Goal: Check status: Verify the current state of an ongoing process or item

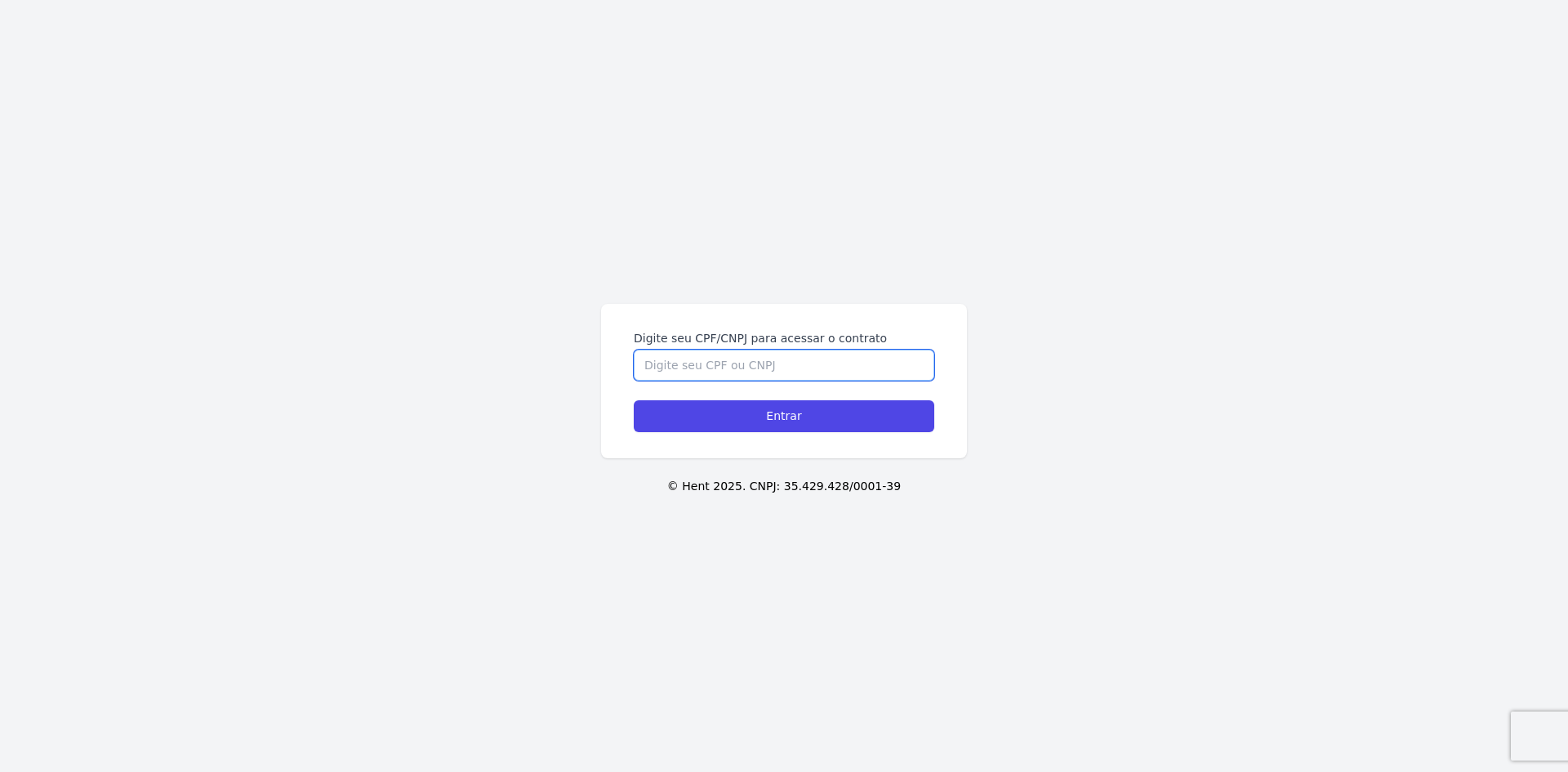
click at [739, 360] on input "Digite seu CPF/CNPJ para acessar o contrato" at bounding box center [784, 364] width 301 height 31
type input "16386040708"
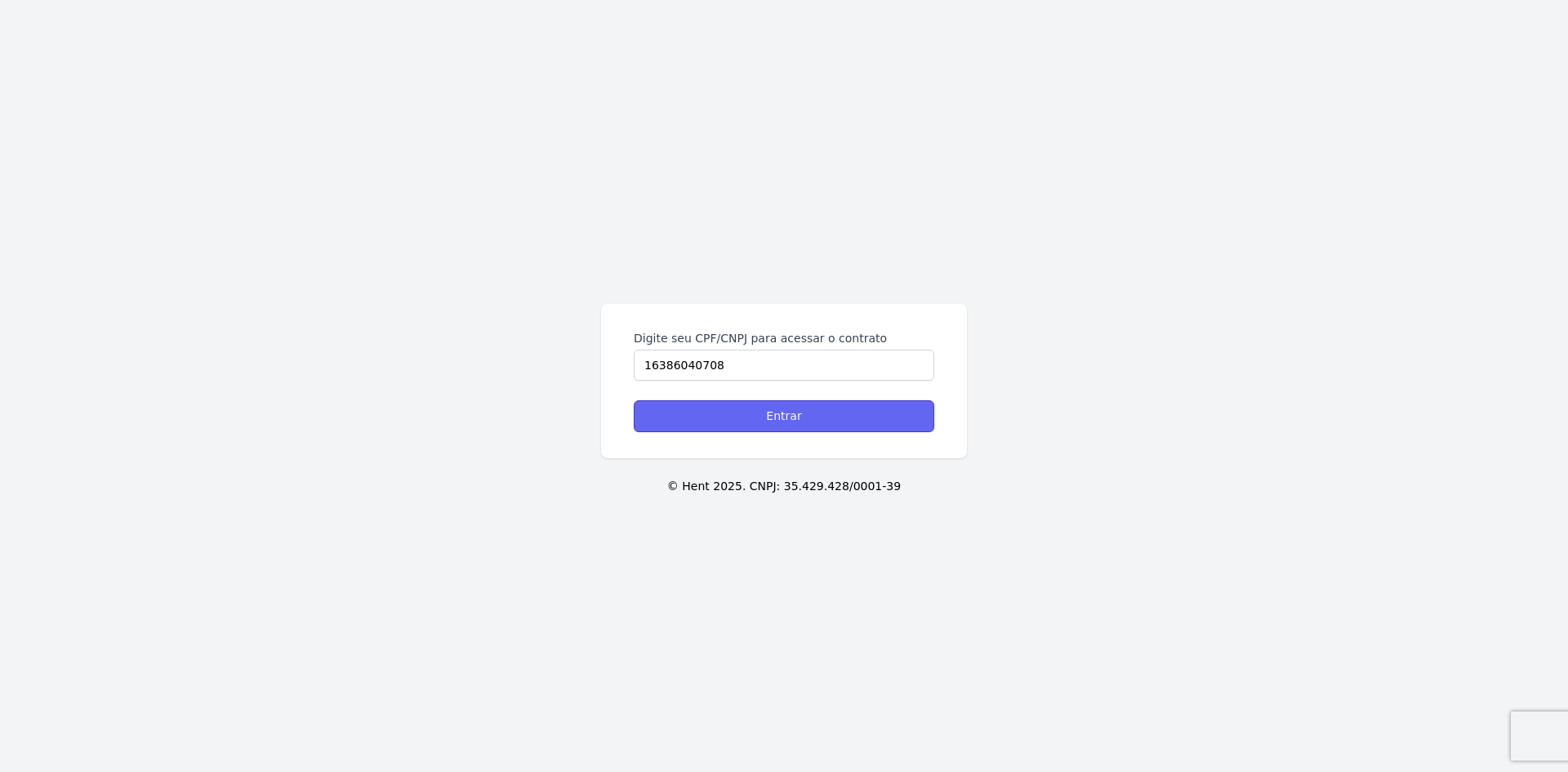
click at [780, 421] on input "Entrar" at bounding box center [784, 416] width 301 height 32
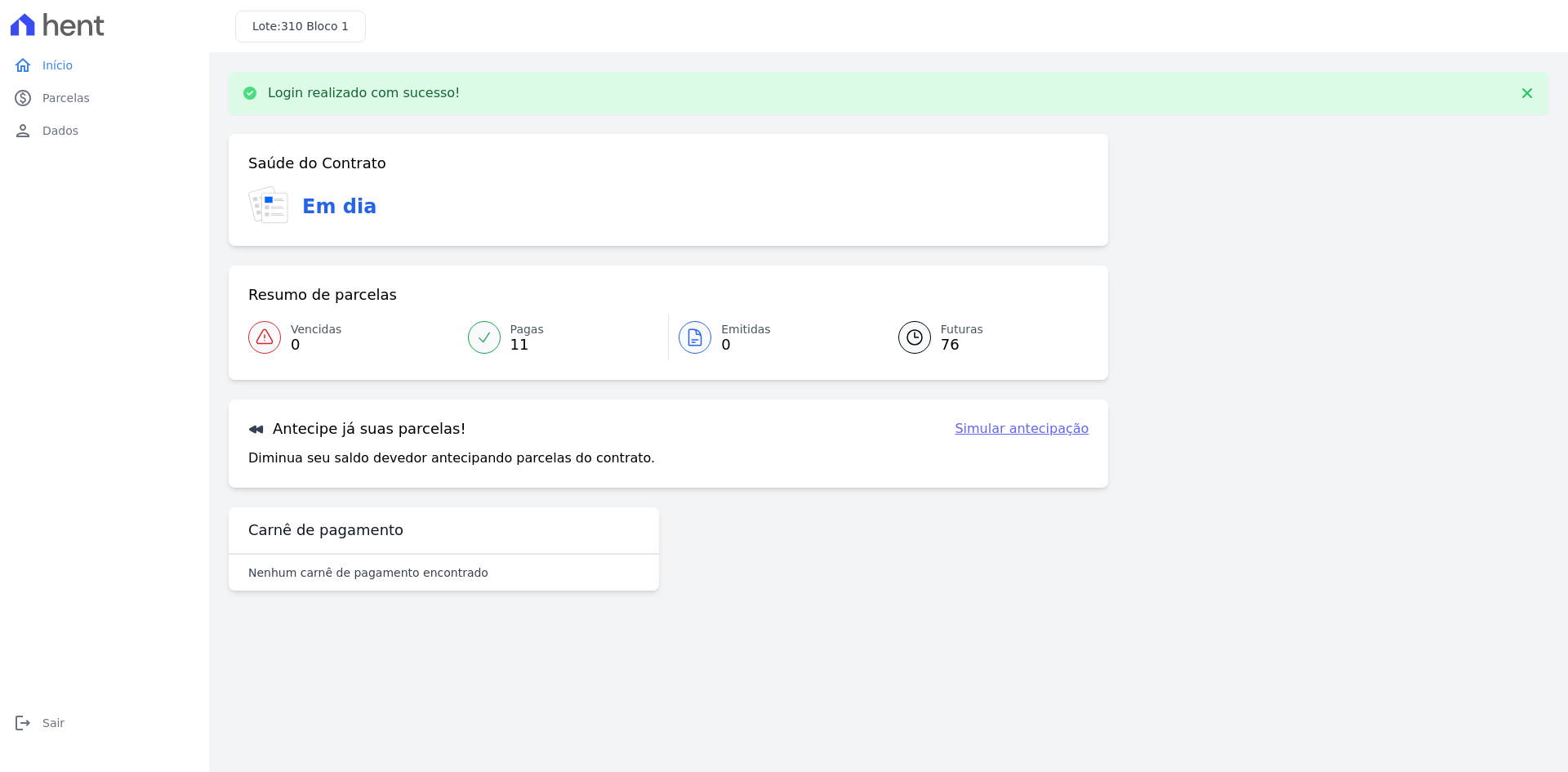
click at [943, 328] on span "Futuras" at bounding box center [962, 329] width 42 height 17
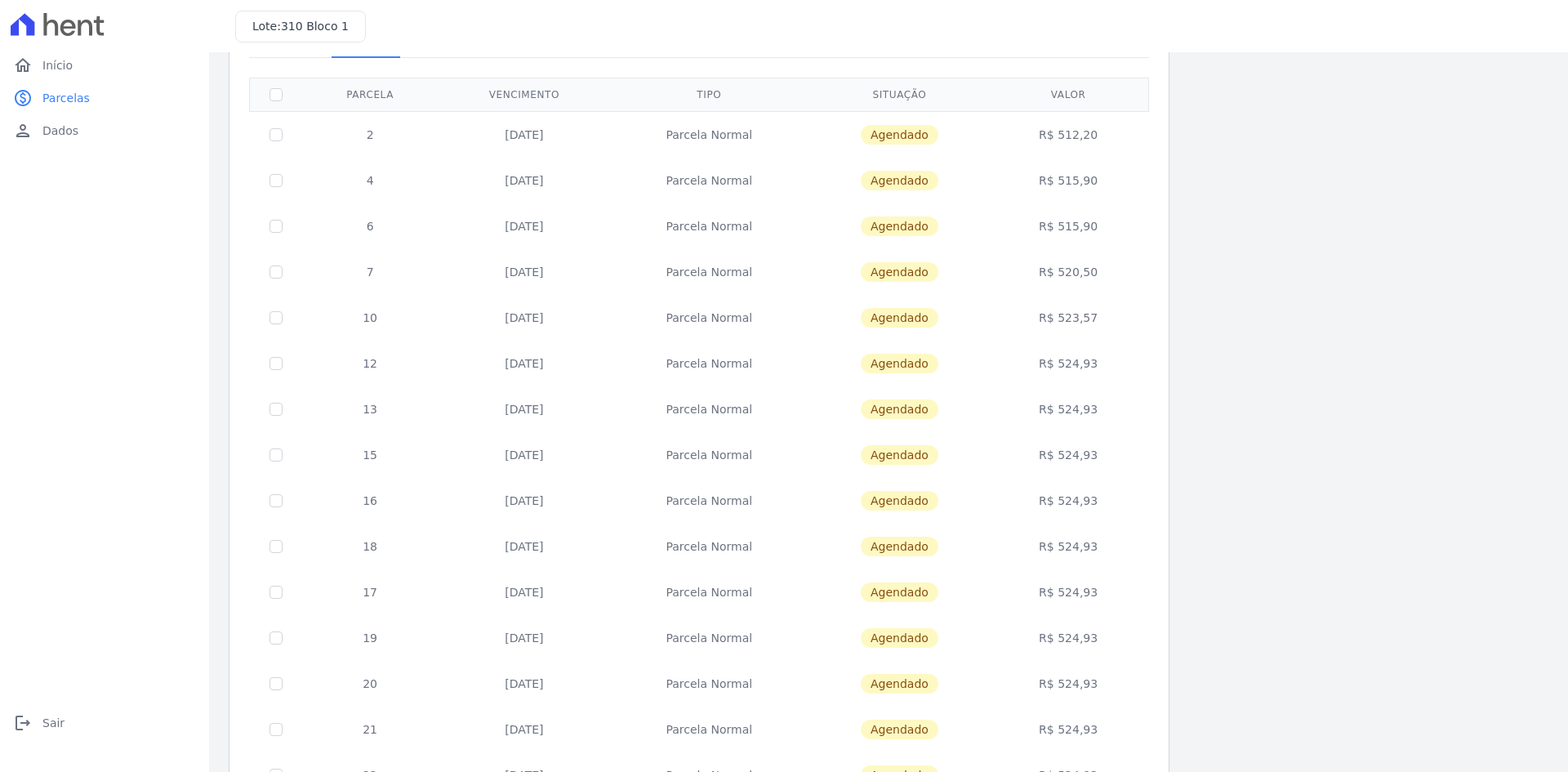
scroll to position [82, 0]
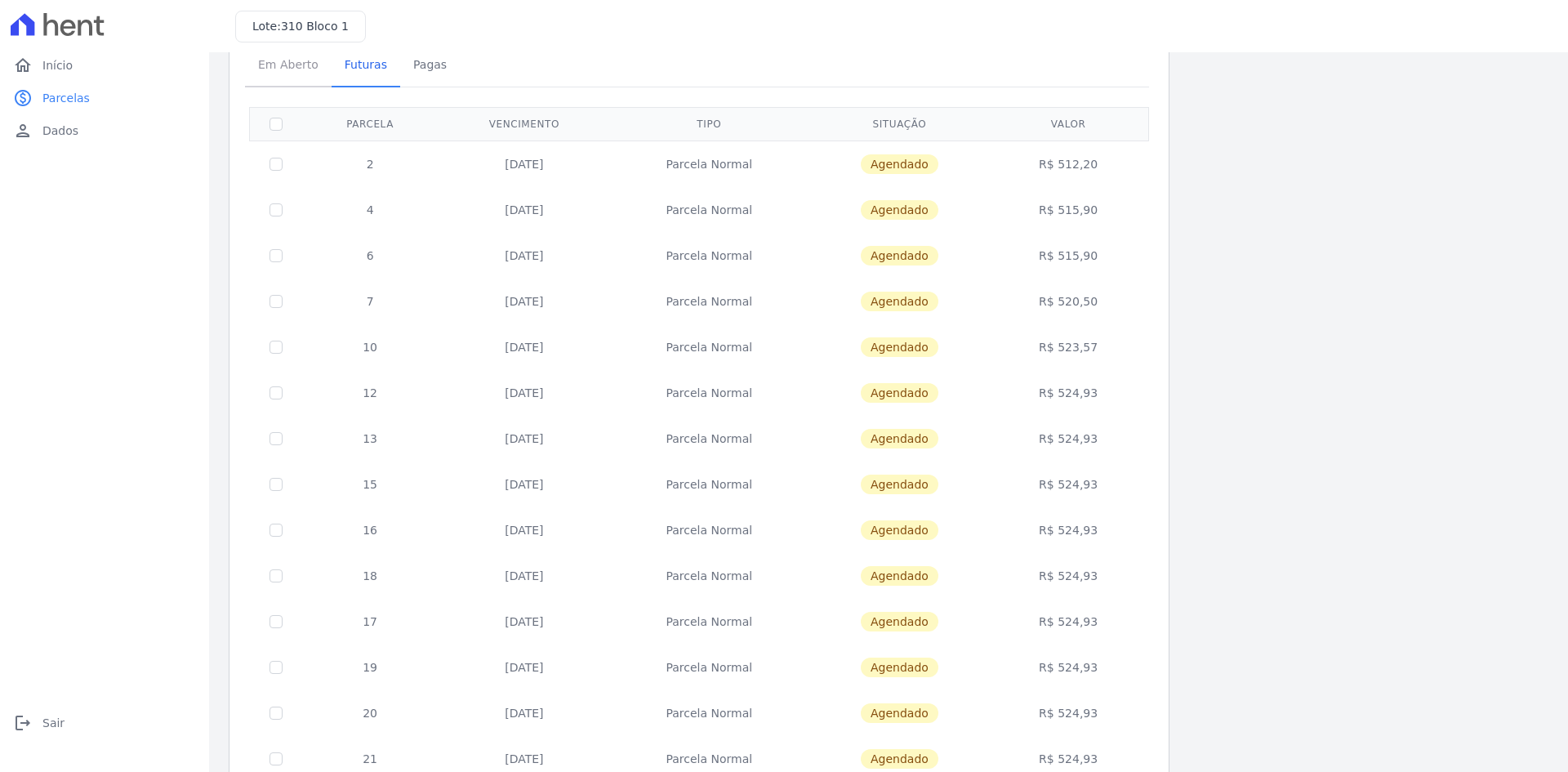
click at [292, 67] on span "Em Aberto" at bounding box center [288, 64] width 80 height 33
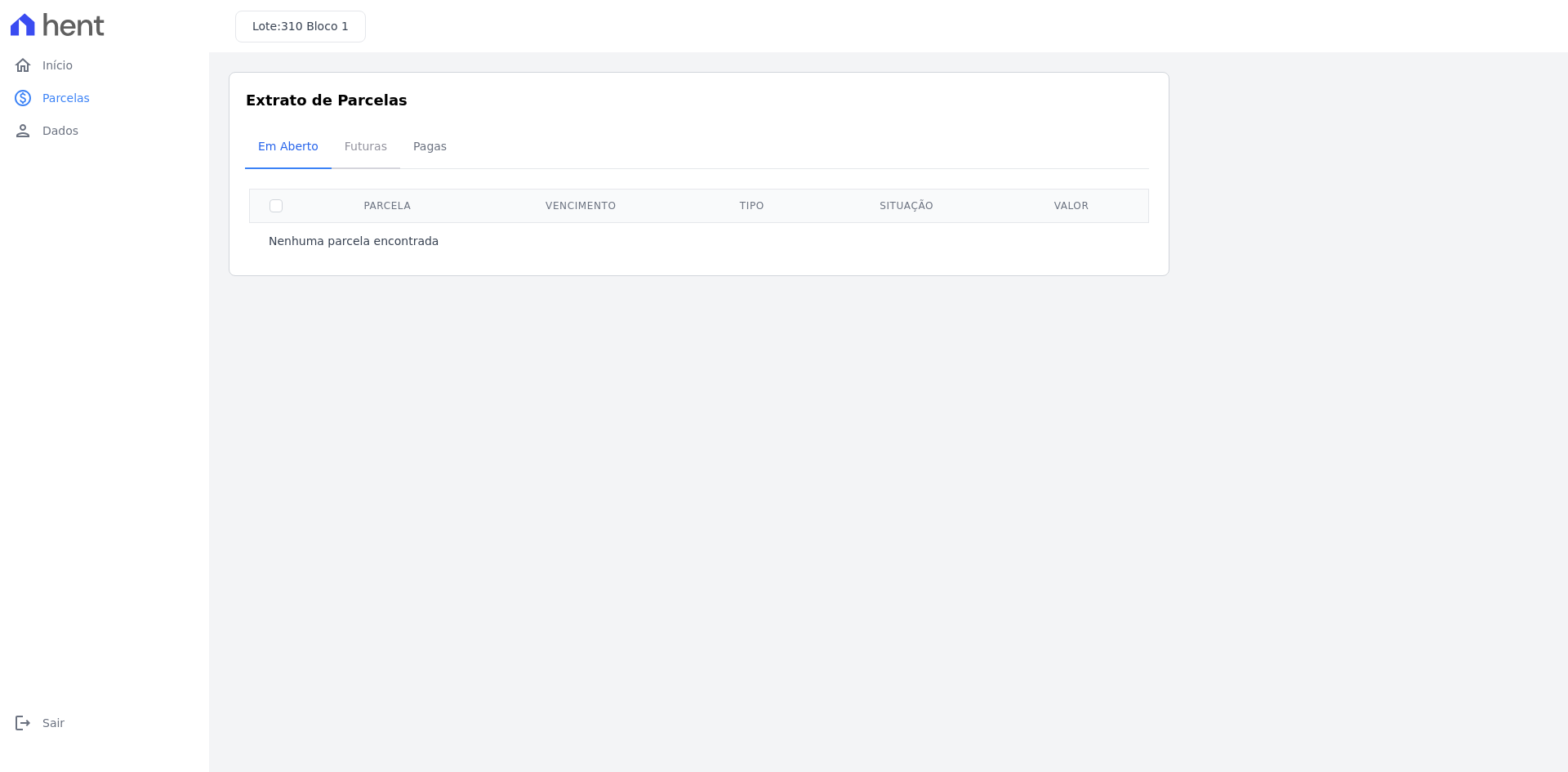
click at [358, 144] on span "Futuras" at bounding box center [366, 146] width 62 height 33
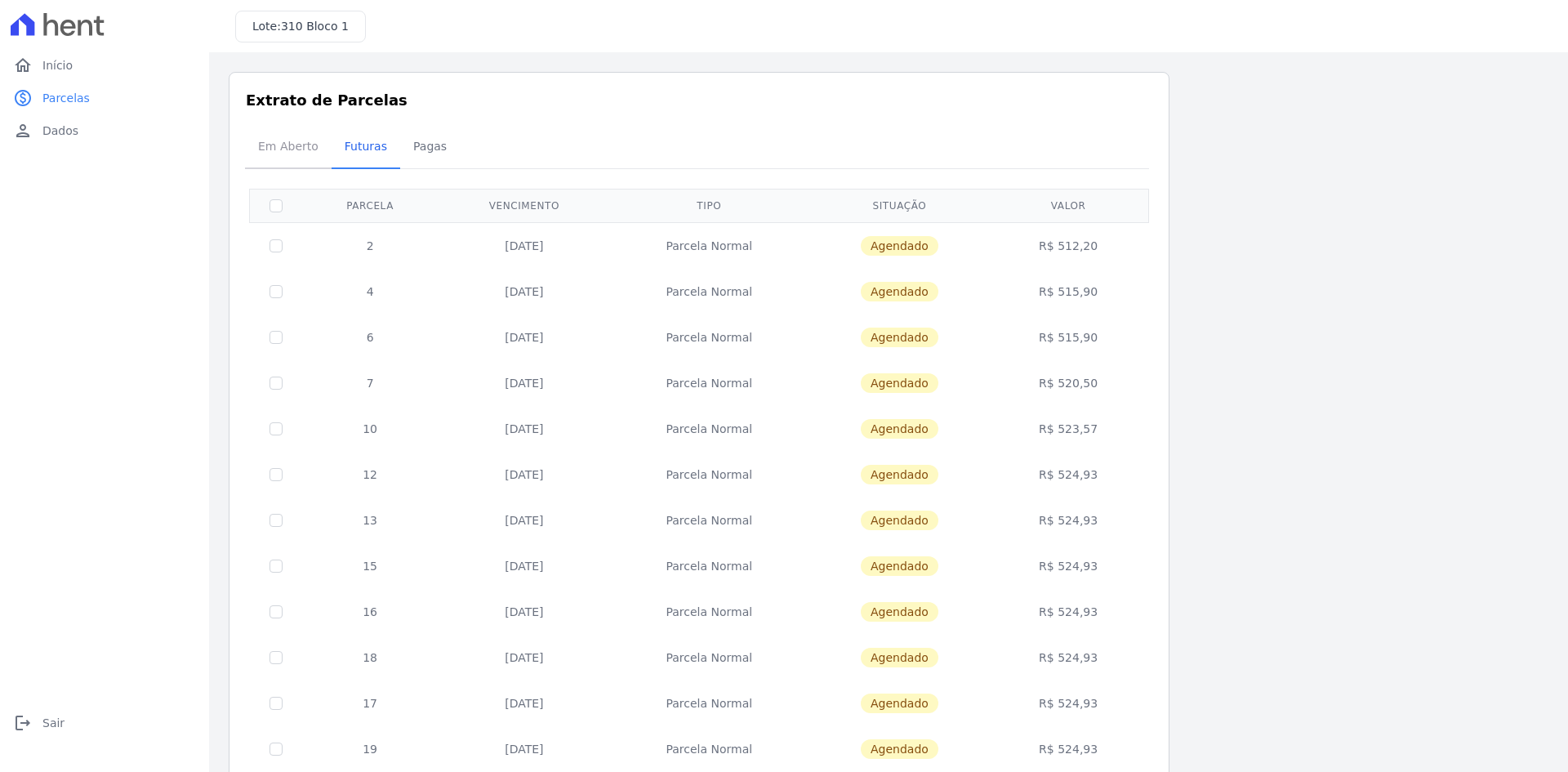
click at [278, 132] on span "Em Aberto" at bounding box center [288, 146] width 80 height 33
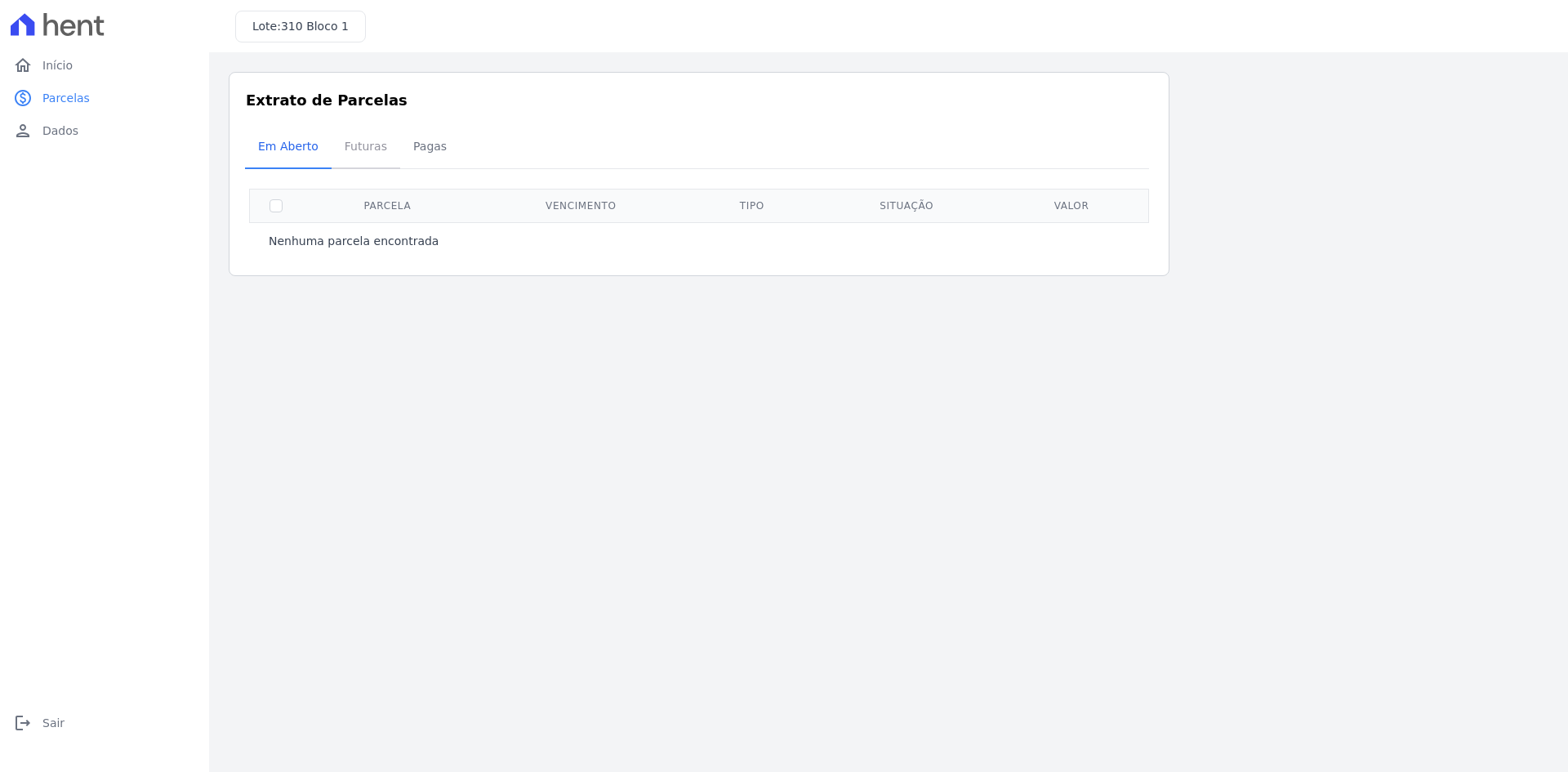
click at [332, 148] on link "Futuras" at bounding box center [366, 147] width 68 height 42
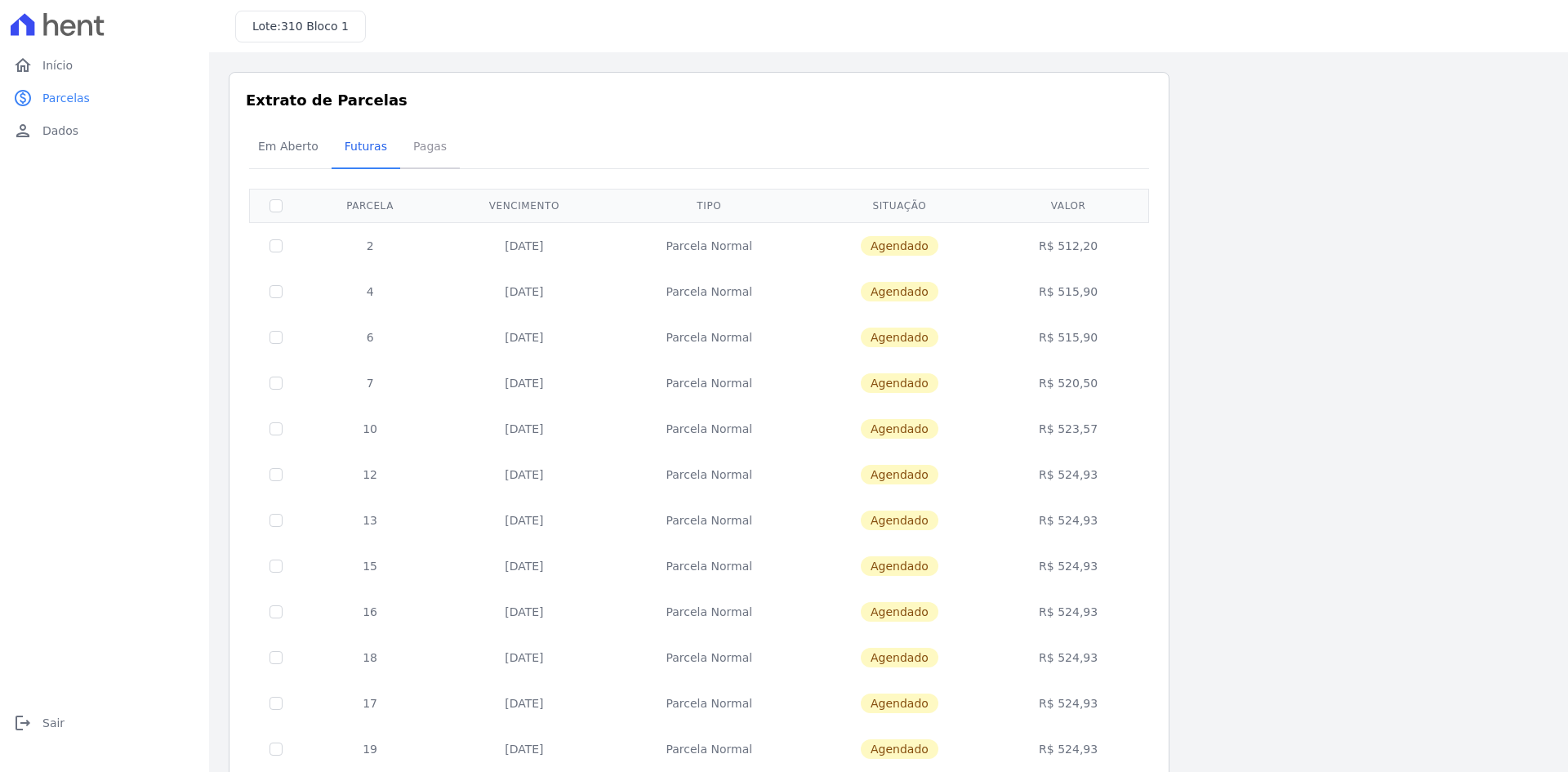
click at [416, 145] on span "Pagas" at bounding box center [429, 146] width 53 height 33
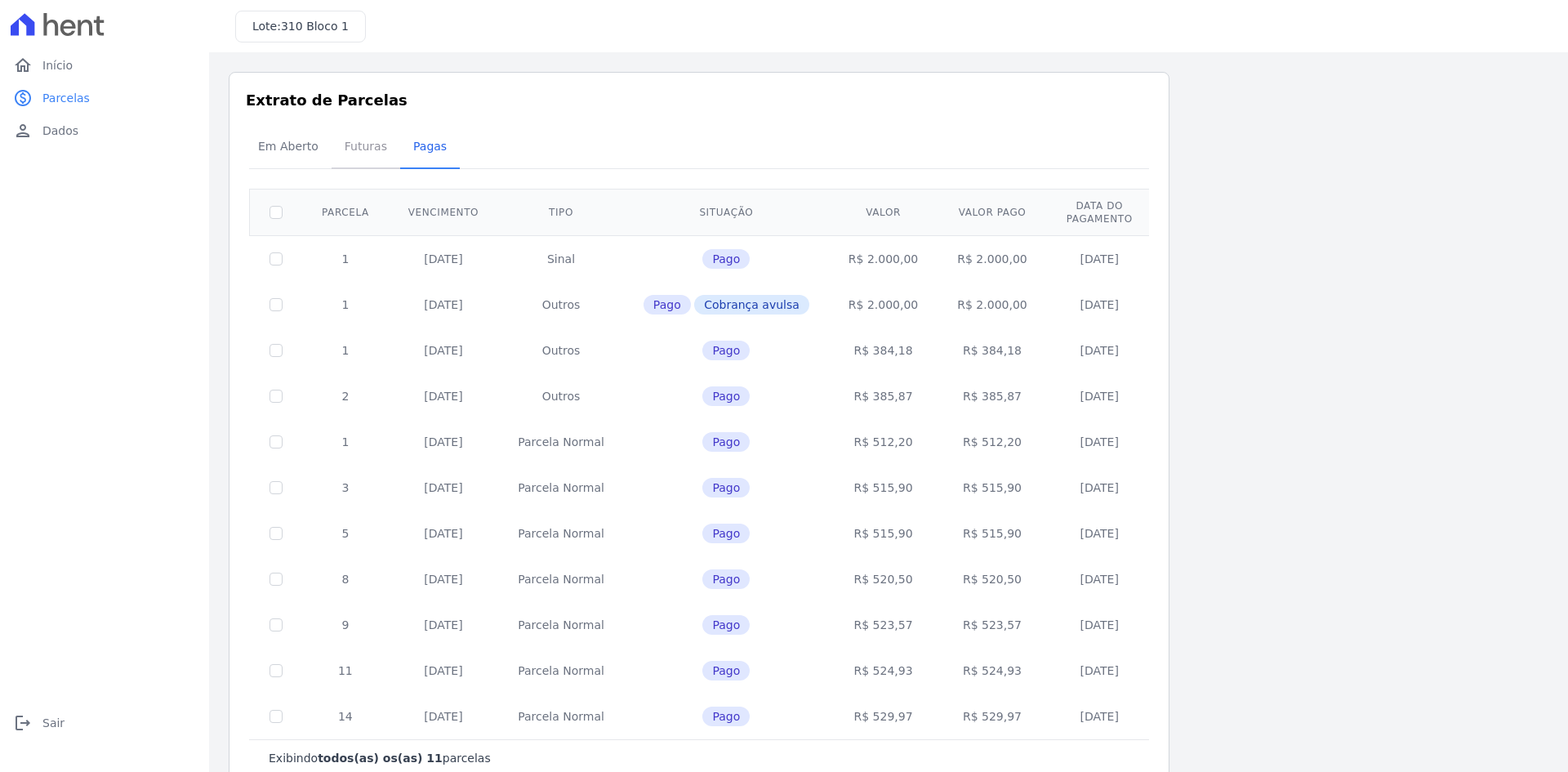
click at [377, 148] on span "Futuras" at bounding box center [366, 146] width 62 height 33
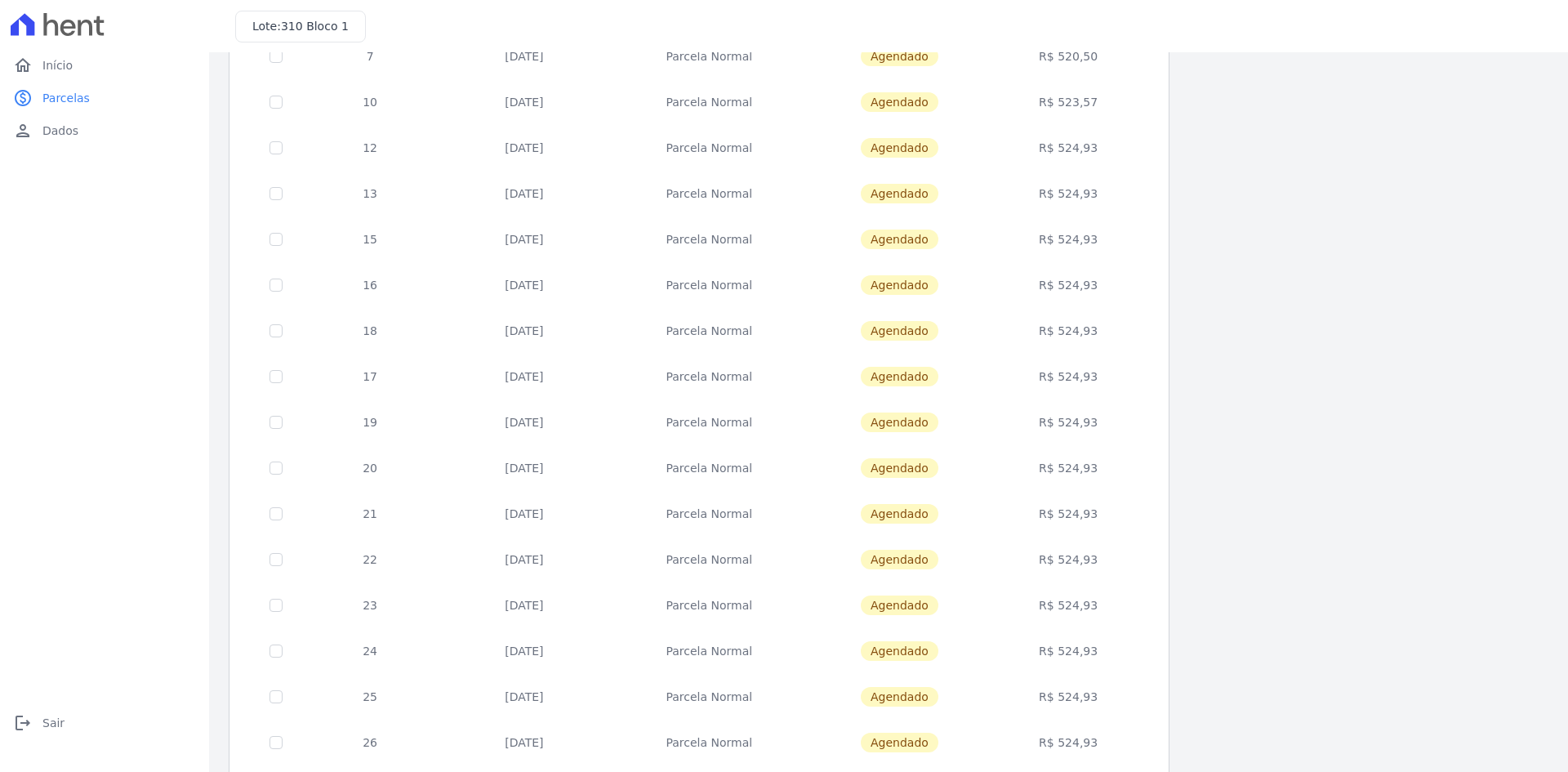
scroll to position [461, 0]
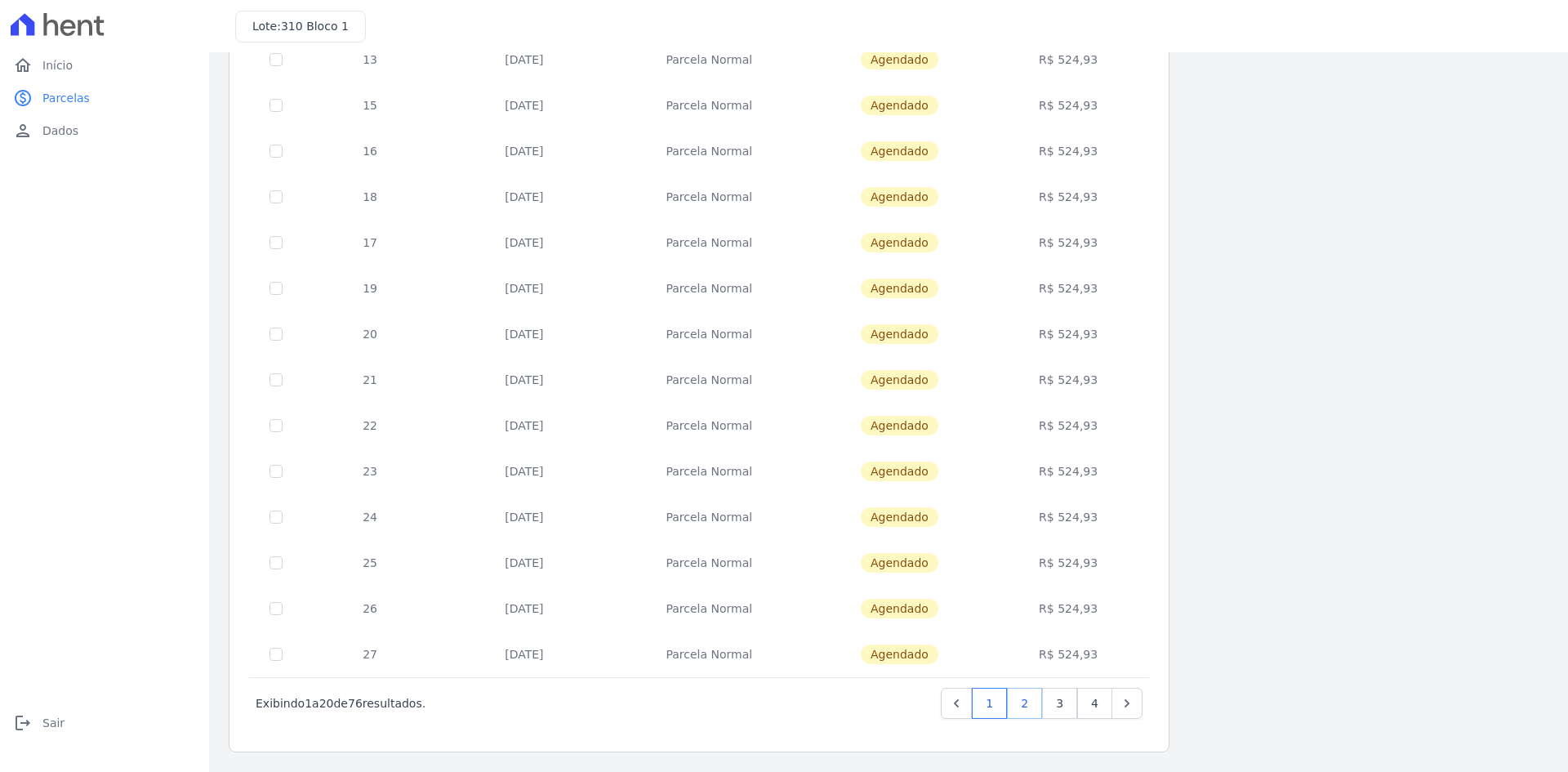
click at [1020, 697] on link "2" at bounding box center [1024, 703] width 35 height 31
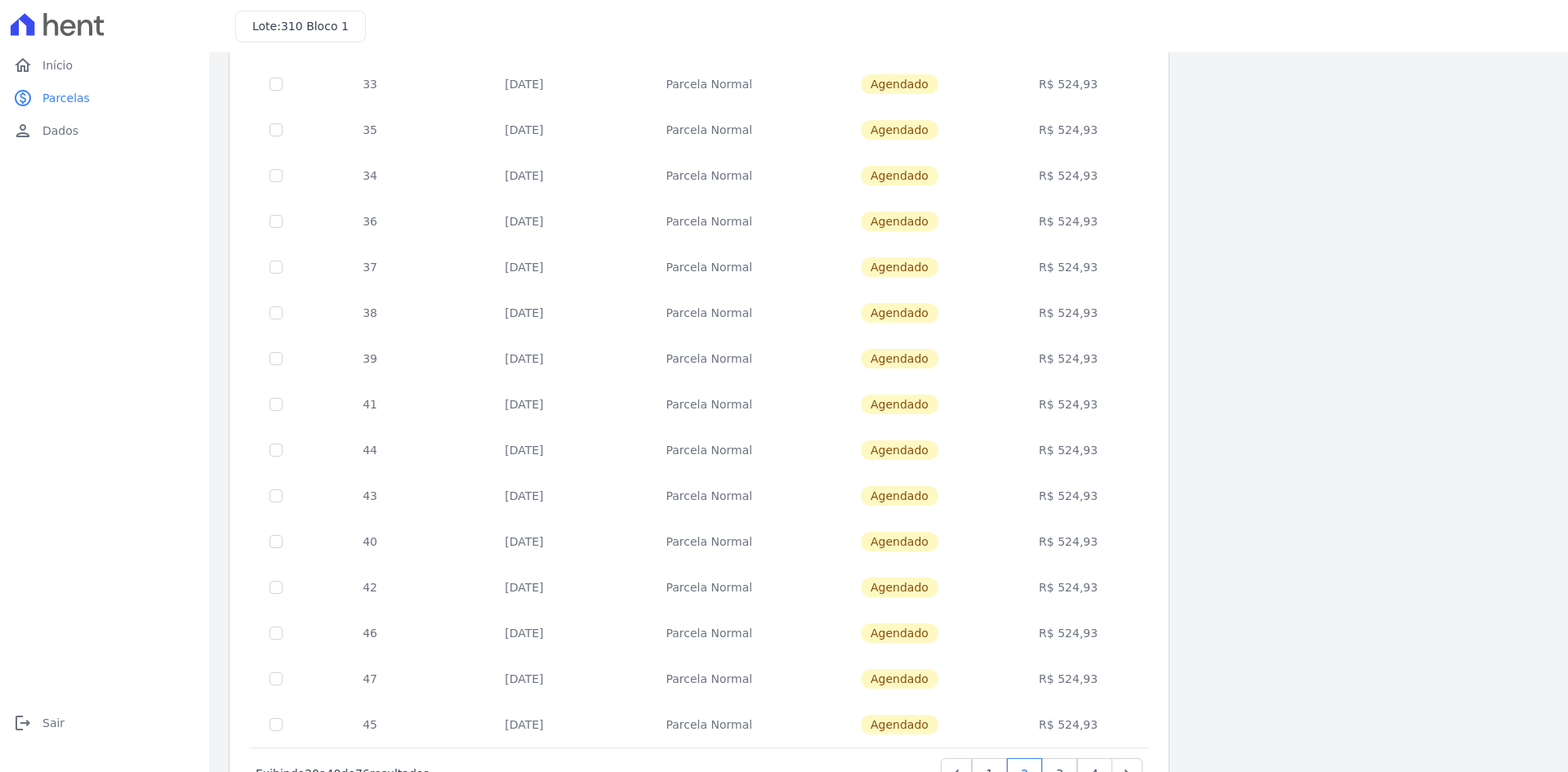
scroll to position [408, 0]
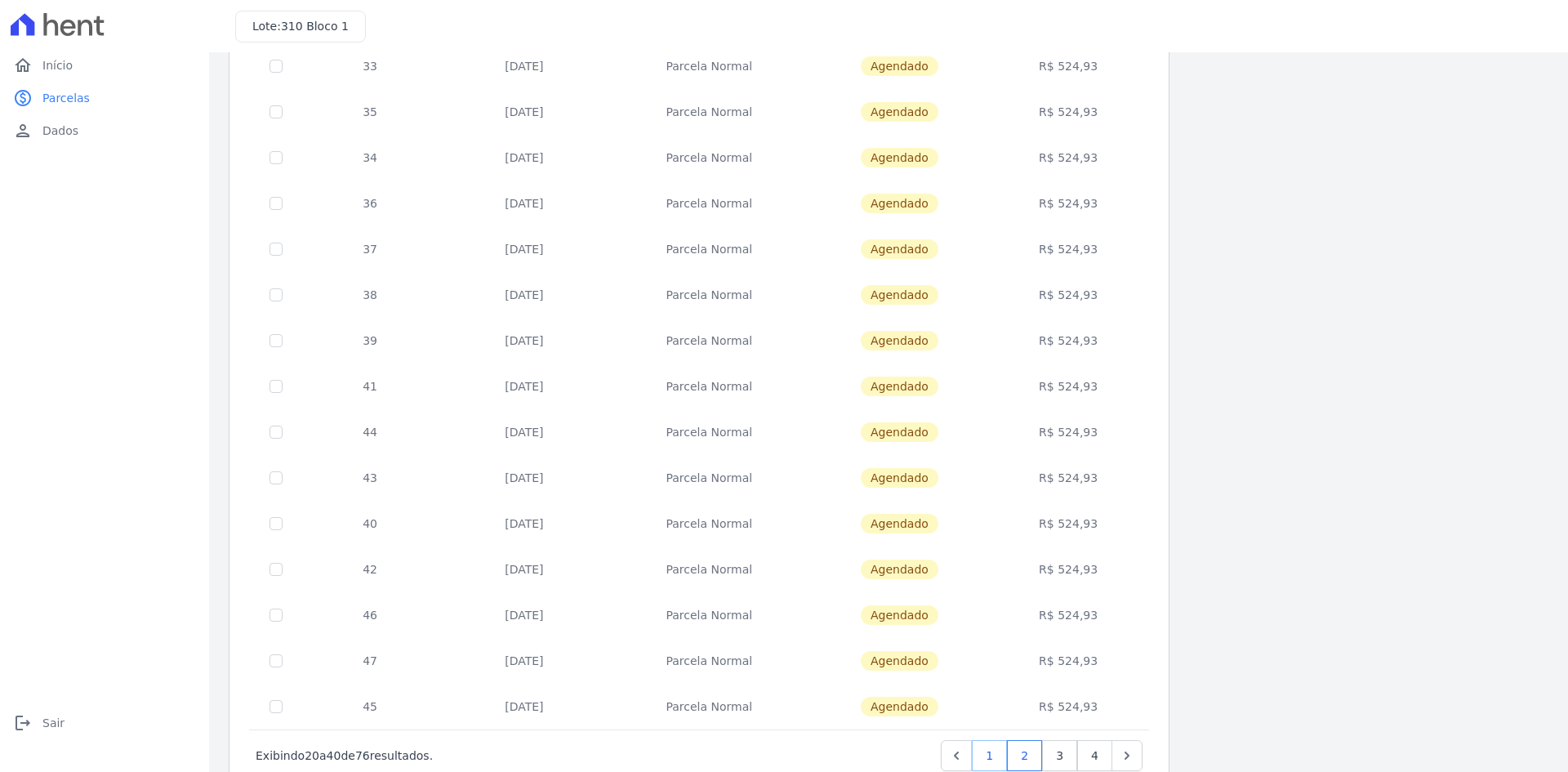
click at [995, 753] on link "1" at bounding box center [989, 755] width 35 height 31
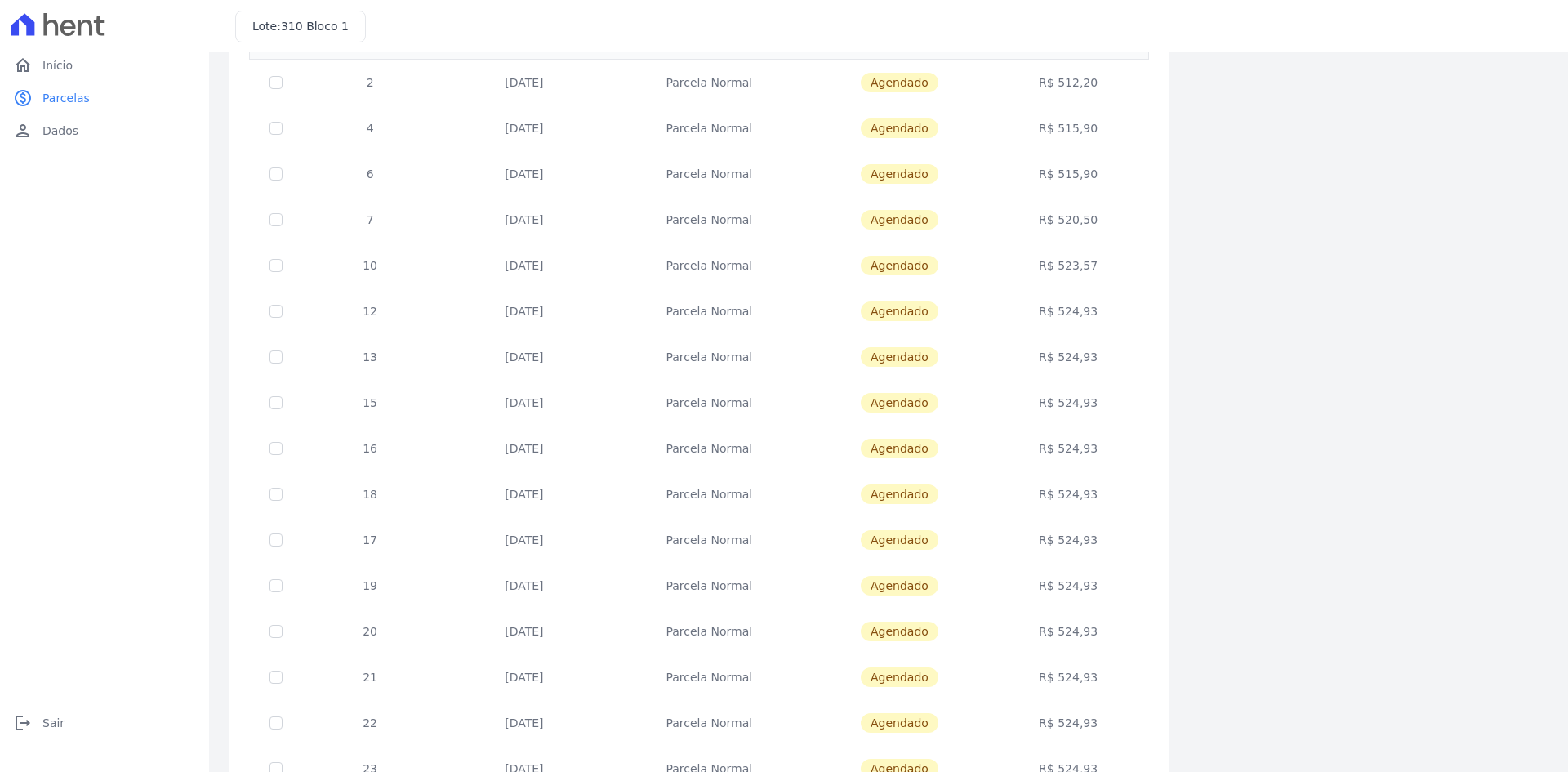
scroll to position [461, 0]
